Goal: Transaction & Acquisition: Book appointment/travel/reservation

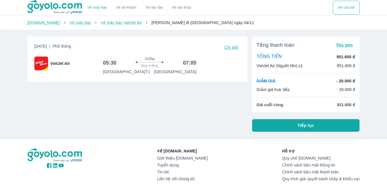
click at [229, 48] on span "Chi tiết" at bounding box center [231, 47] width 14 height 5
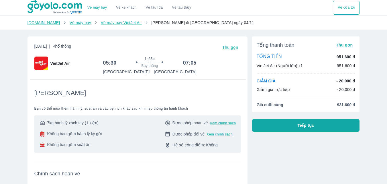
click at [52, 132] on span "Không bao gồm hành lý ký gửi" at bounding box center [74, 134] width 55 height 6
click at [42, 132] on icon at bounding box center [42, 134] width 4 height 6
click at [39, 139] on div "7kg hành lý xách tay (1 kiện) Không bao gồm hành lý ký gửi Không bao gồm suất ăn" at bounding box center [70, 134] width 63 height 28
click at [43, 136] on icon at bounding box center [42, 134] width 4 height 6
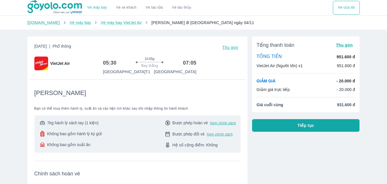
click at [48, 134] on span "Không bao gồm hành lý ký gửi" at bounding box center [74, 134] width 55 height 6
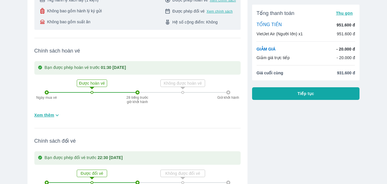
scroll to position [115, 0]
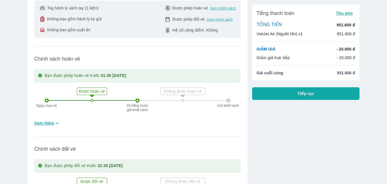
click at [52, 123] on span "Xem thêm" at bounding box center [44, 123] width 20 height 6
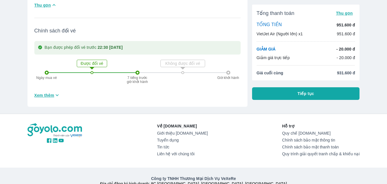
scroll to position [573, 0]
click at [50, 92] on span "Xem thêm" at bounding box center [44, 95] width 20 height 6
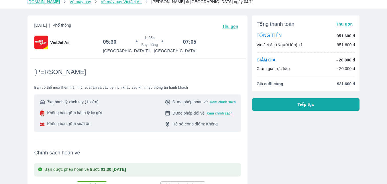
scroll to position [0, 0]
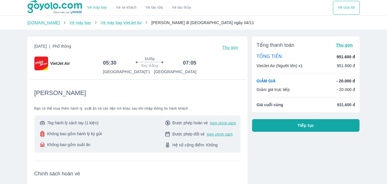
click at [233, 95] on div "[PERSON_NAME]" at bounding box center [137, 93] width 206 height 8
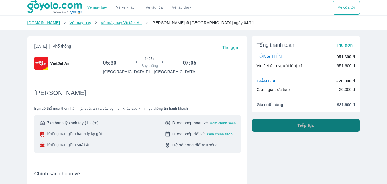
click at [305, 125] on span "Tiếp tục" at bounding box center [306, 125] width 17 height 6
